Goal: Task Accomplishment & Management: Manage account settings

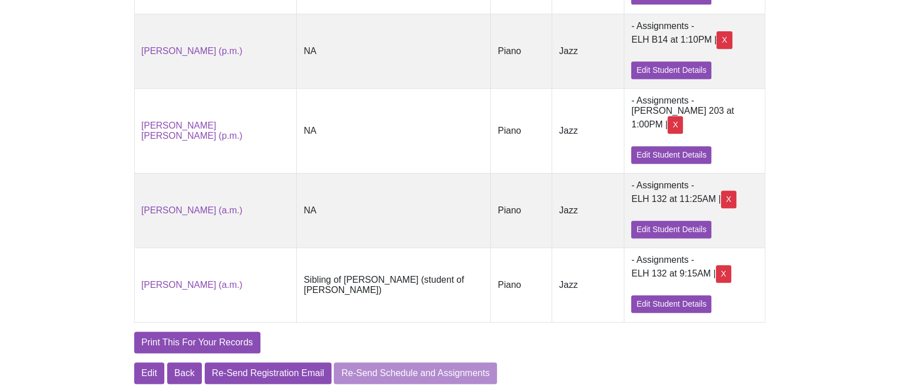
scroll to position [679, 0]
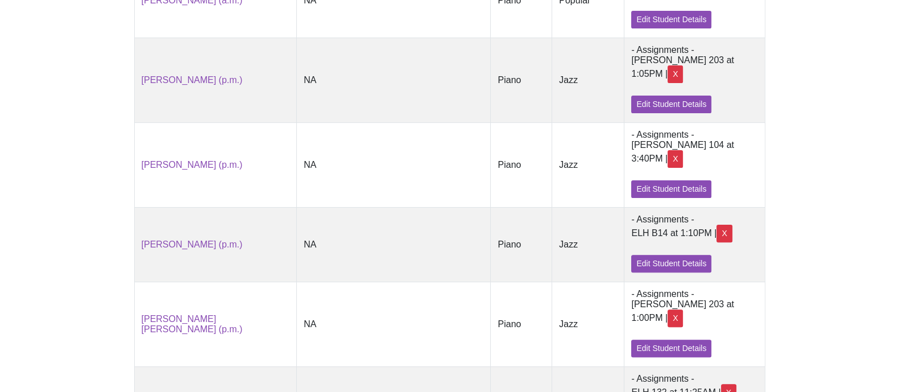
scroll to position [426, 0]
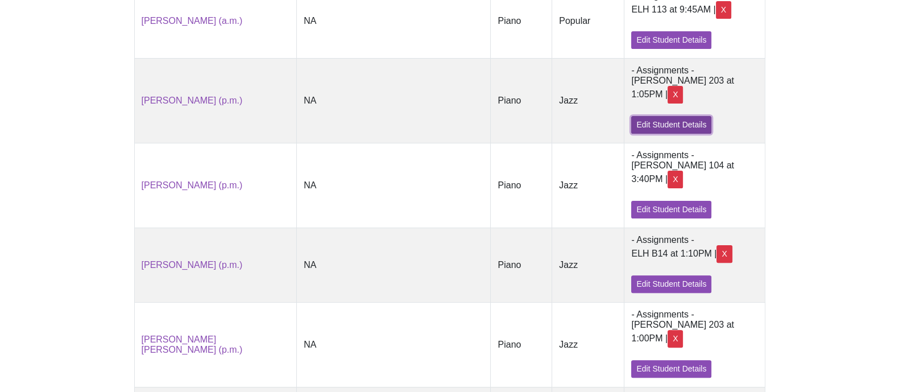
click at [701, 116] on link "Edit Student Details" at bounding box center [672, 125] width 80 height 18
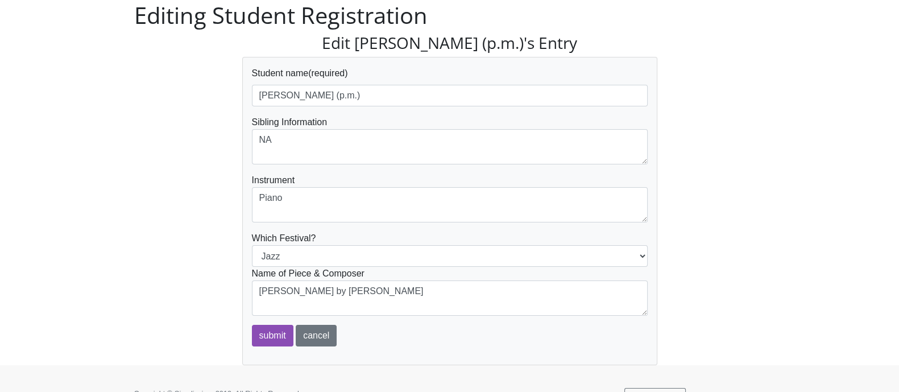
scroll to position [69, 0]
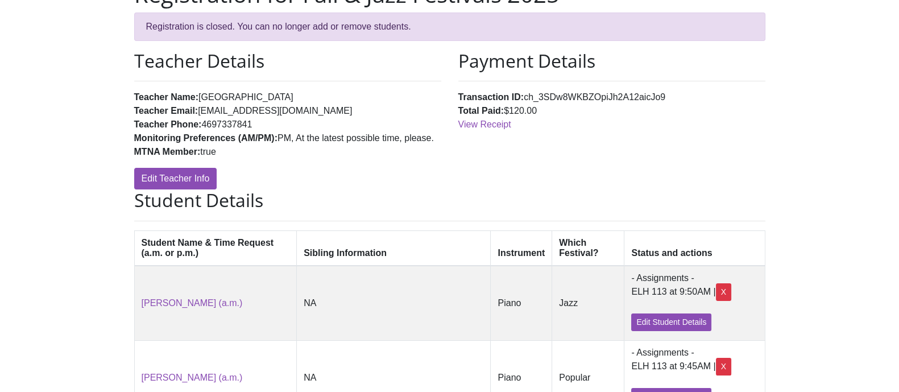
scroll to position [426, 0]
